Goal: Task Accomplishment & Management: Use online tool/utility

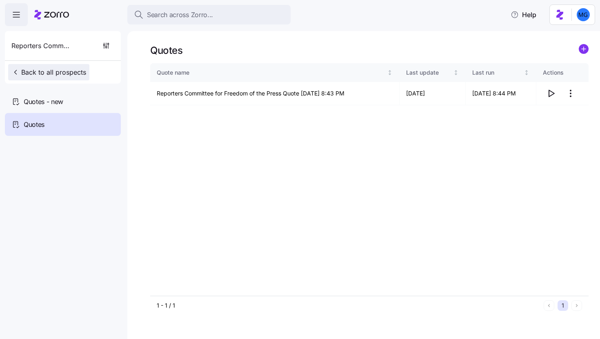
click at [32, 77] on button "Back to all prospects" at bounding box center [48, 72] width 81 height 16
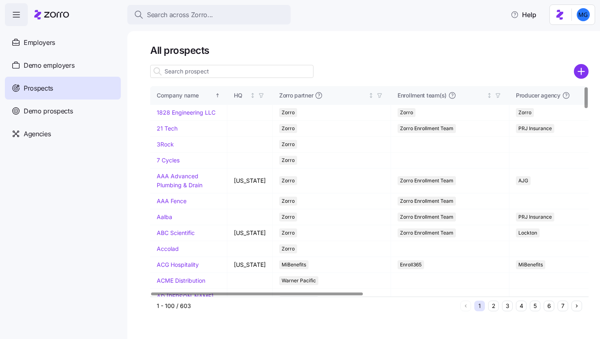
click at [195, 71] on input at bounding box center [231, 71] width 163 height 13
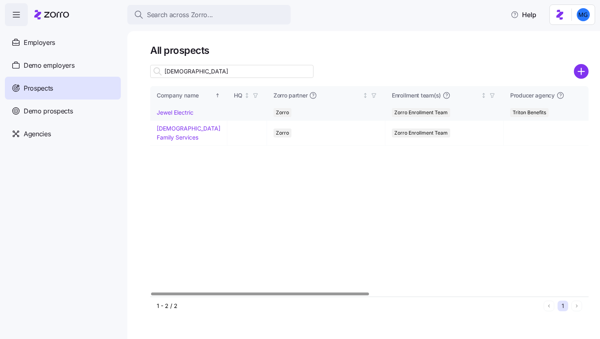
type input "jew"
click at [172, 113] on link "Jewel Electric" at bounding box center [175, 112] width 37 height 7
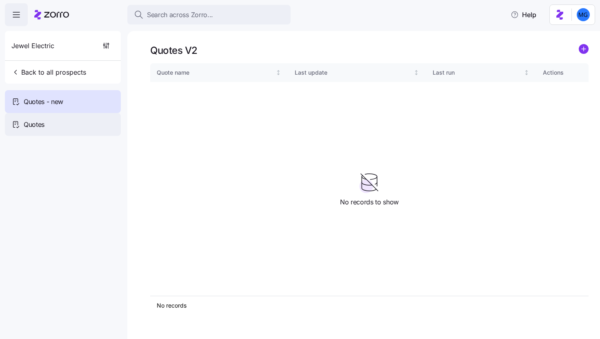
click at [83, 118] on div "Quotes" at bounding box center [63, 124] width 116 height 23
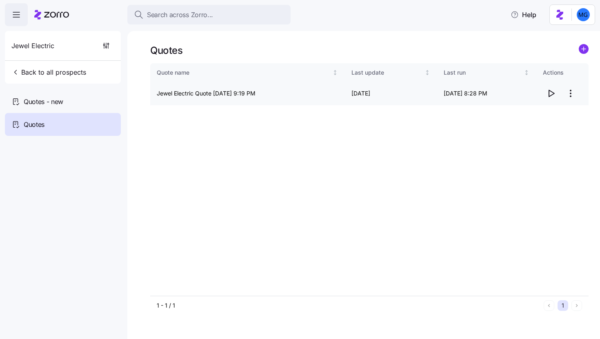
click at [554, 94] on icon "button" at bounding box center [551, 93] width 5 height 7
click at [570, 93] on html "Search across Zorro... Help Jewel Electric Back to all prospects Quotes - new Q…" at bounding box center [300, 167] width 600 height 334
click at [521, 113] on div "Edit quote" at bounding box center [517, 113] width 27 height 9
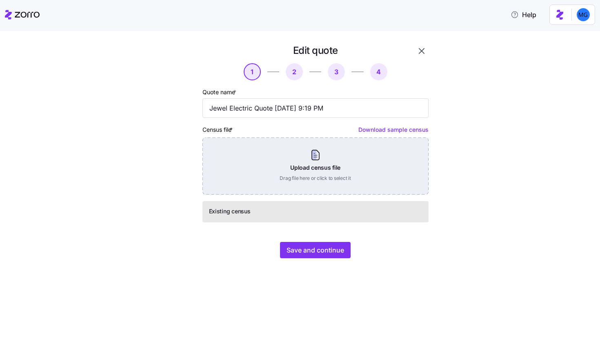
click at [338, 166] on div "Upload census file Drag file here or click to select it" at bounding box center [316, 166] width 226 height 57
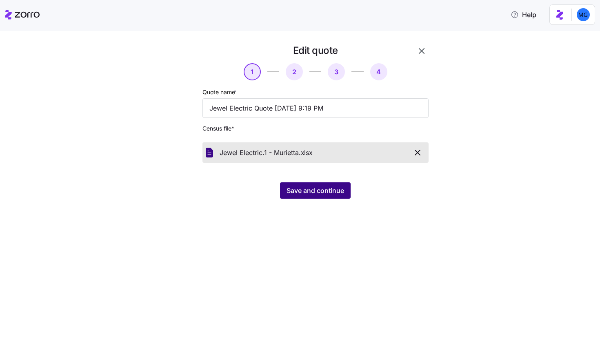
click at [305, 189] on span "Save and continue" at bounding box center [316, 191] width 58 height 10
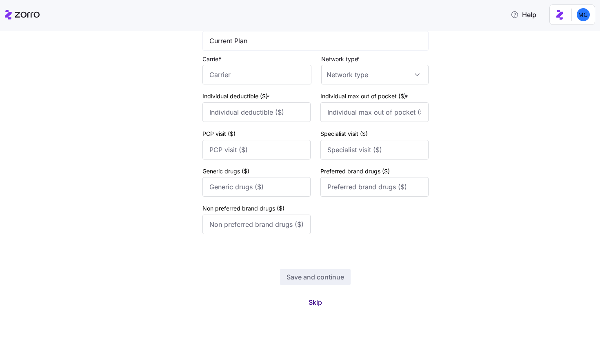
click at [315, 301] on span "Skip" at bounding box center [315, 303] width 13 height 10
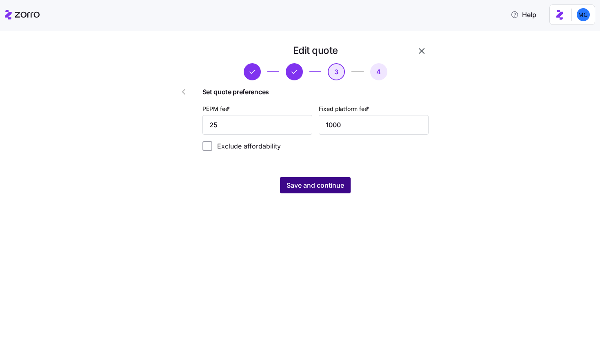
click at [332, 189] on span "Save and continue" at bounding box center [316, 186] width 58 height 10
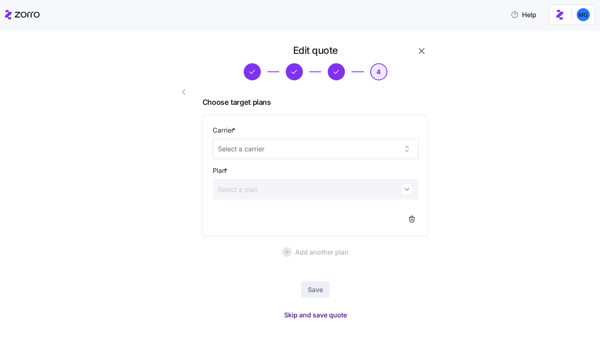
click at [301, 316] on span "Skip and save quote" at bounding box center [315, 315] width 63 height 10
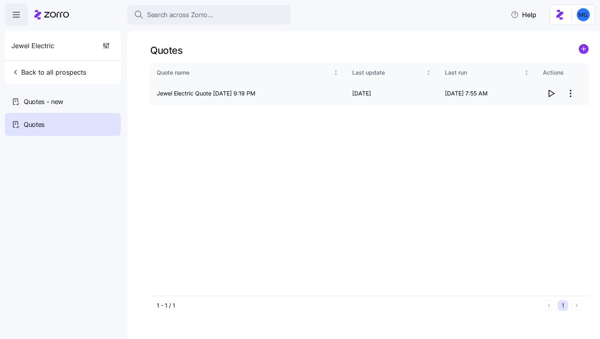
click at [551, 94] on icon "button" at bounding box center [551, 94] width 10 height 10
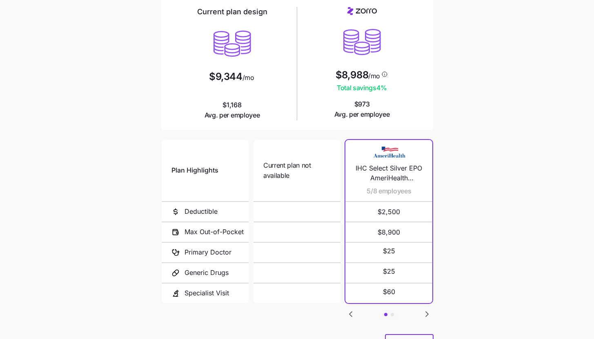
scroll to position [106, 0]
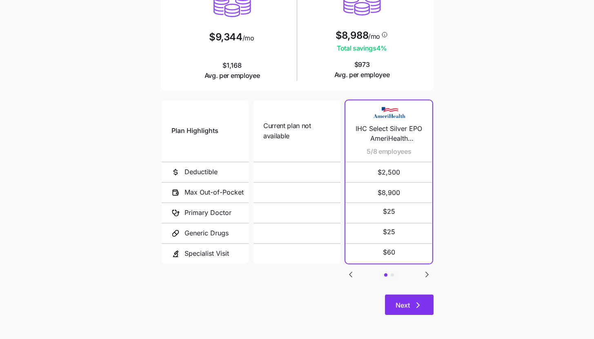
click at [421, 307] on icon "button" at bounding box center [418, 306] width 10 height 10
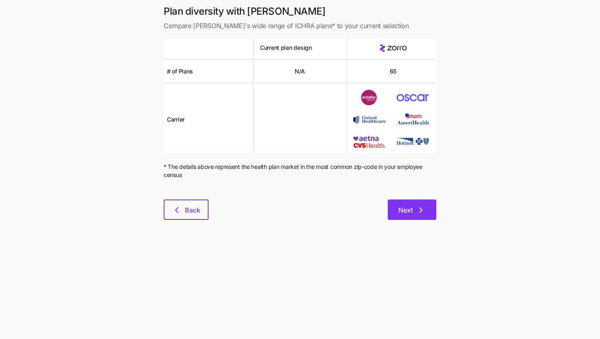
click at [421, 202] on button "Next" at bounding box center [412, 210] width 49 height 20
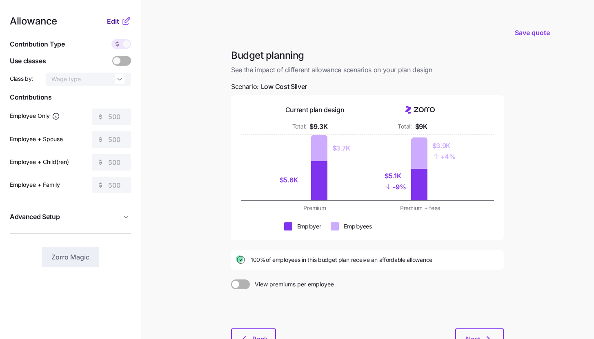
click at [118, 22] on span "Edit" at bounding box center [113, 21] width 12 height 10
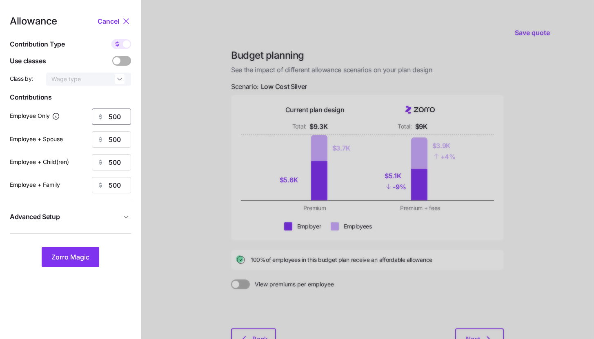
click at [124, 113] on input "500" at bounding box center [111, 117] width 39 height 16
type input "300"
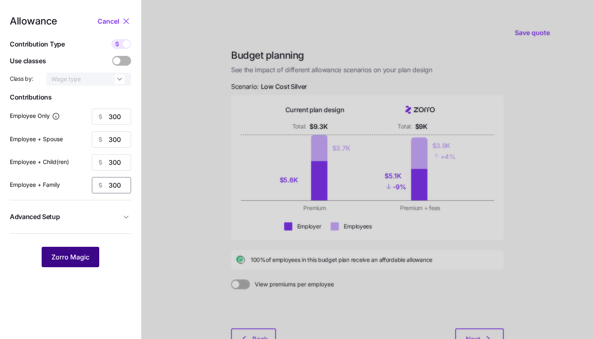
type input "300"
click at [71, 251] on button "Zorro Magic" at bounding box center [71, 257] width 58 height 20
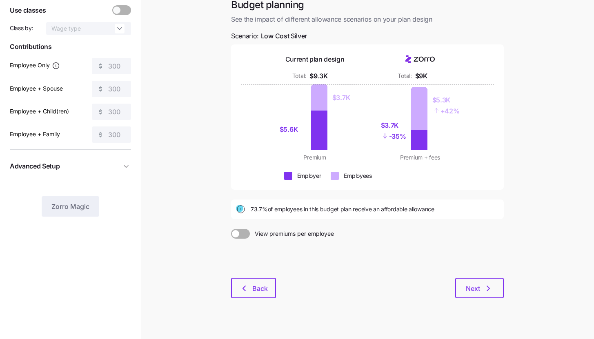
scroll to position [62, 0]
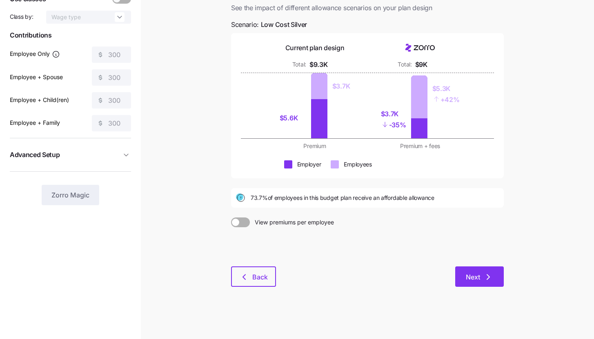
click at [497, 274] on button "Next" at bounding box center [479, 277] width 49 height 20
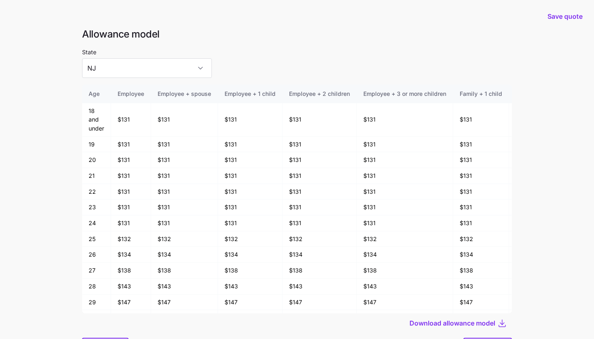
scroll to position [44, 0]
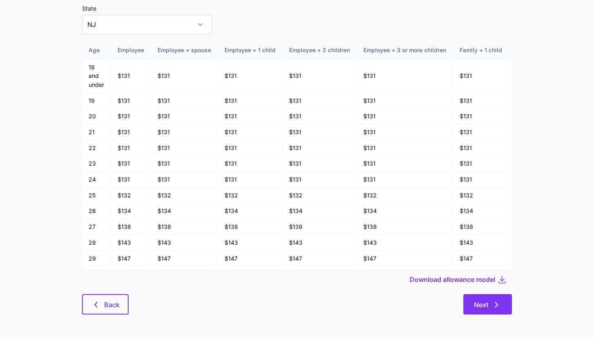
click at [509, 303] on button "Next" at bounding box center [488, 304] width 49 height 20
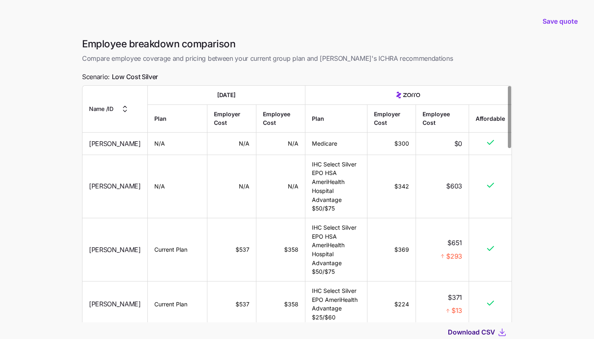
click at [488, 335] on span "Download CSV" at bounding box center [471, 333] width 47 height 10
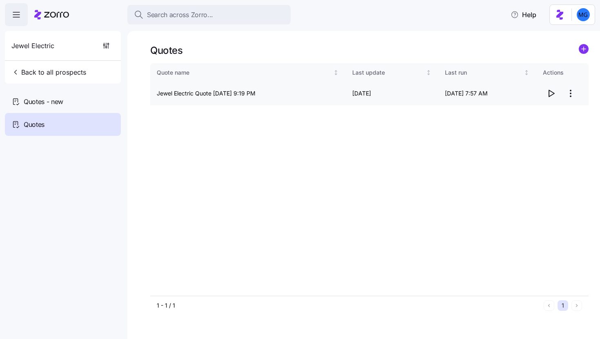
click at [550, 95] on icon "button" at bounding box center [551, 94] width 10 height 10
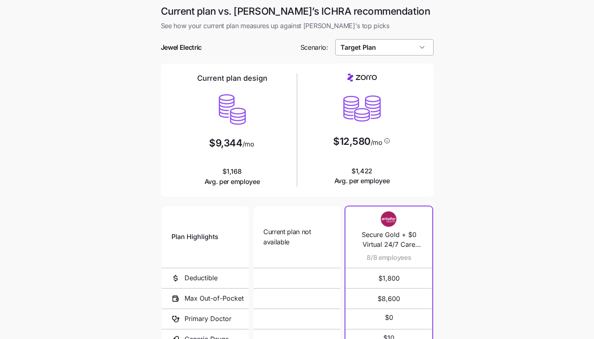
click at [398, 49] on input "Target Plan" at bounding box center [384, 47] width 98 height 16
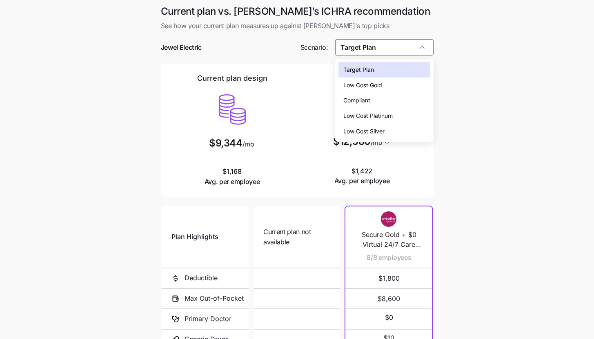
click at [393, 130] on div "Low Cost Silver" at bounding box center [385, 132] width 92 height 16
type input "Low Cost Silver"
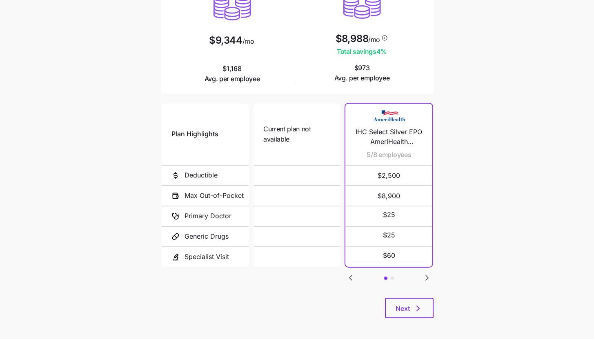
scroll to position [106, 0]
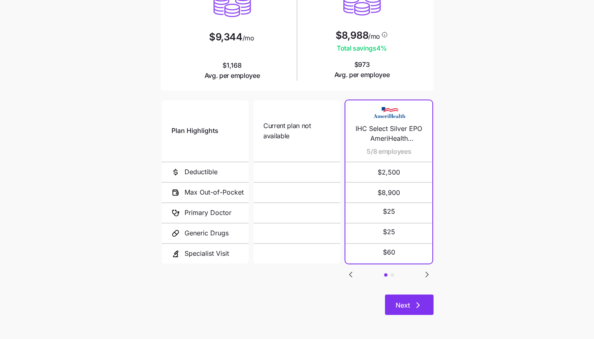
click at [421, 296] on button "Next" at bounding box center [409, 305] width 49 height 20
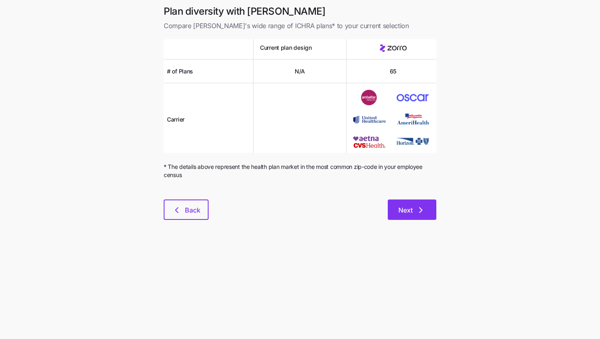
click at [422, 204] on button "Next" at bounding box center [412, 210] width 49 height 20
